Goal: Find specific page/section: Find specific page/section

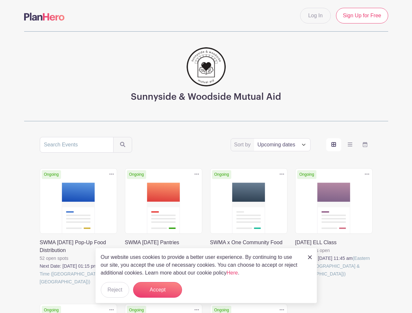
click at [206, 157] on div "Sort by Title Recently modified Newest Upcoming dates Ongoing Duplicate [GEOGRA…" at bounding box center [206, 288] width 333 height 303
click at [206, 225] on div "Ongoing Duplicate [GEOGRAPHIC_DATA] SWMA x One Community Food Rescue 8 open spo…" at bounding box center [248, 234] width 85 height 133
click at [112, 174] on icon at bounding box center [111, 174] width 5 height 1
click at [197, 174] on icon at bounding box center [196, 174] width 5 height 1
click at [282, 174] on icon at bounding box center [282, 174] width 5 height 1
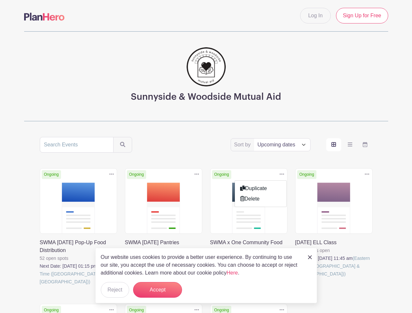
click at [367, 174] on icon at bounding box center [367, 174] width 5 height 1
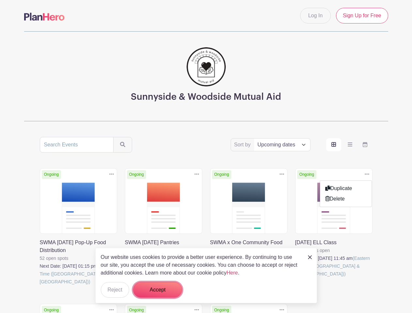
click at [158, 290] on button "Accept" at bounding box center [157, 290] width 49 height 16
